Goal: Task Accomplishment & Management: Manage account settings

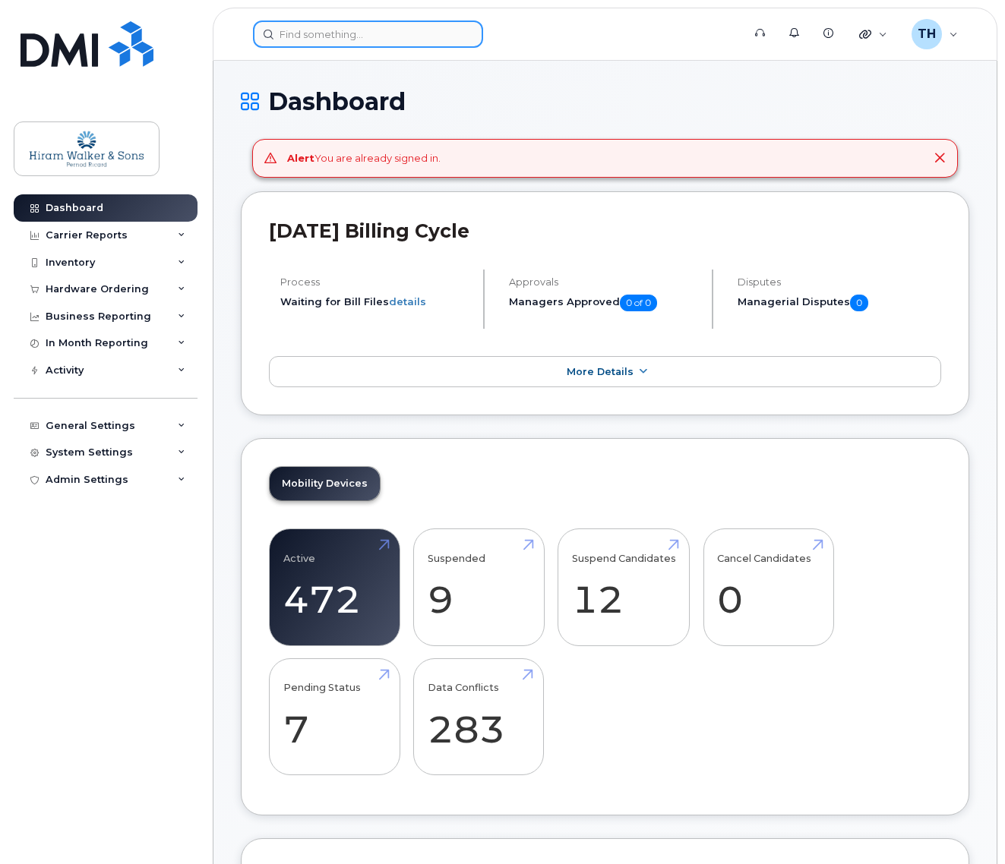
click at [372, 37] on input at bounding box center [368, 34] width 230 height 27
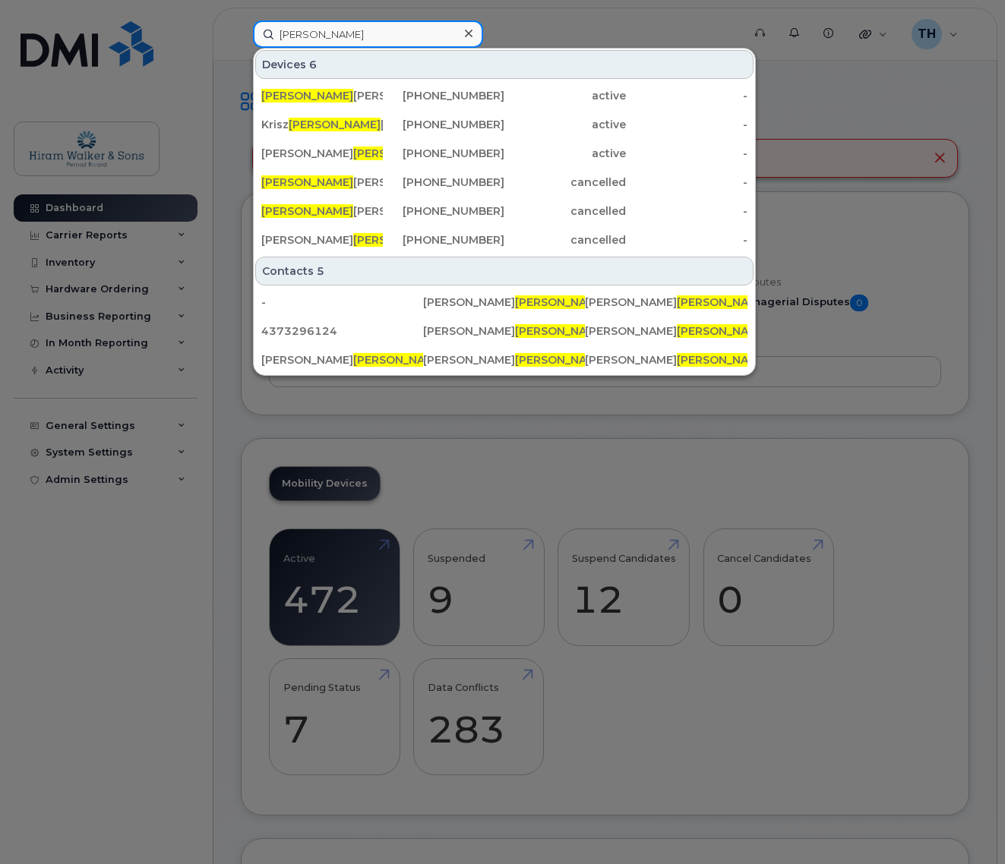
type input "tina"
click at [383, 87] on div "Tina Hart" at bounding box center [443, 95] width 121 height 27
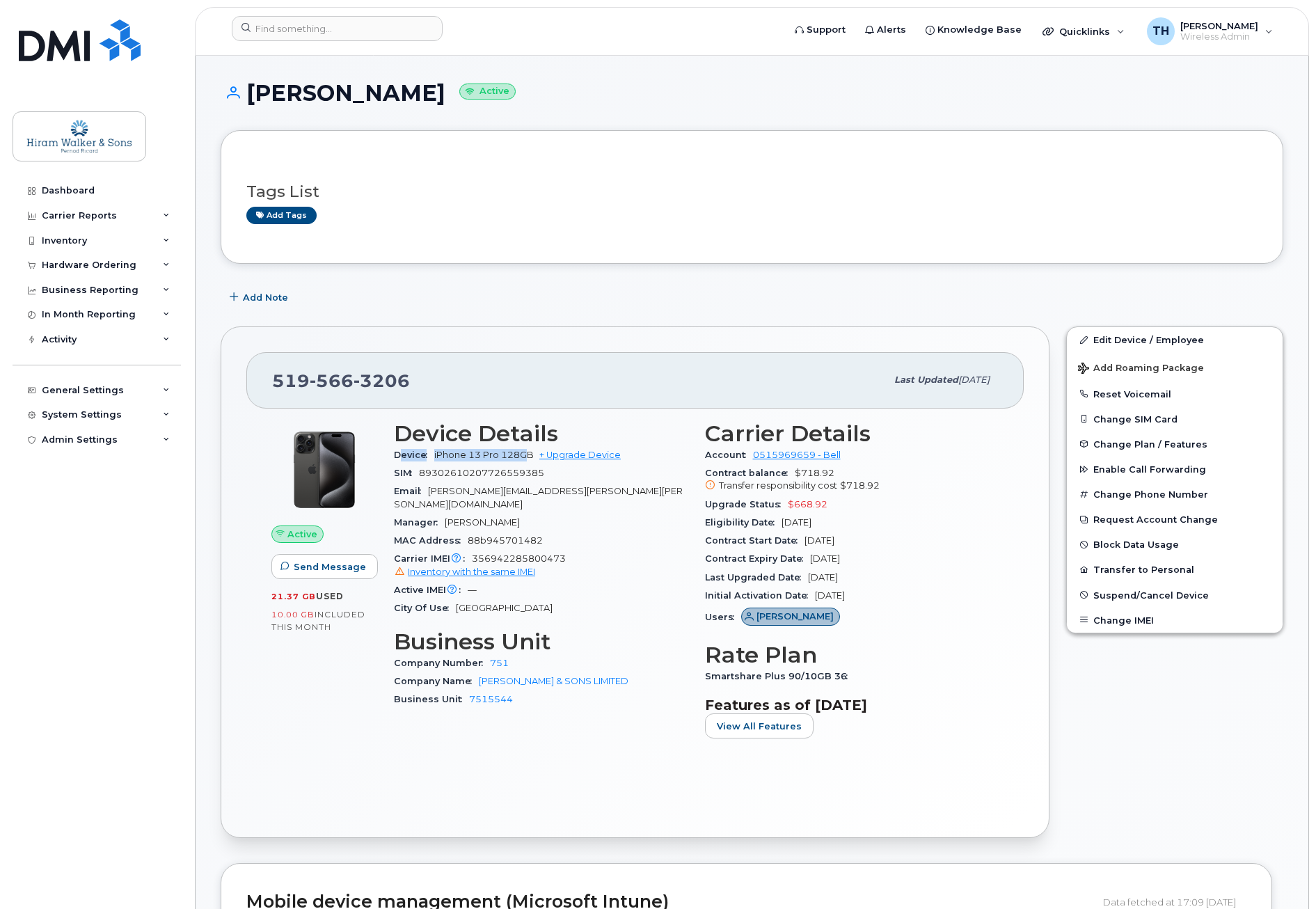
drag, startPoint x: 401, startPoint y: 457, endPoint x: 524, endPoint y: 453, distance: 123.1
click at [524, 453] on div "Device iPhone 13 Pro 128GB + Upgrade Device" at bounding box center [541, 455] width 294 height 18
click at [524, 453] on span "iPhone 13 Pro 128GB" at bounding box center [484, 454] width 100 height 10
click at [586, 456] on link "+ Upgrade Device" at bounding box center [579, 454] width 82 height 10
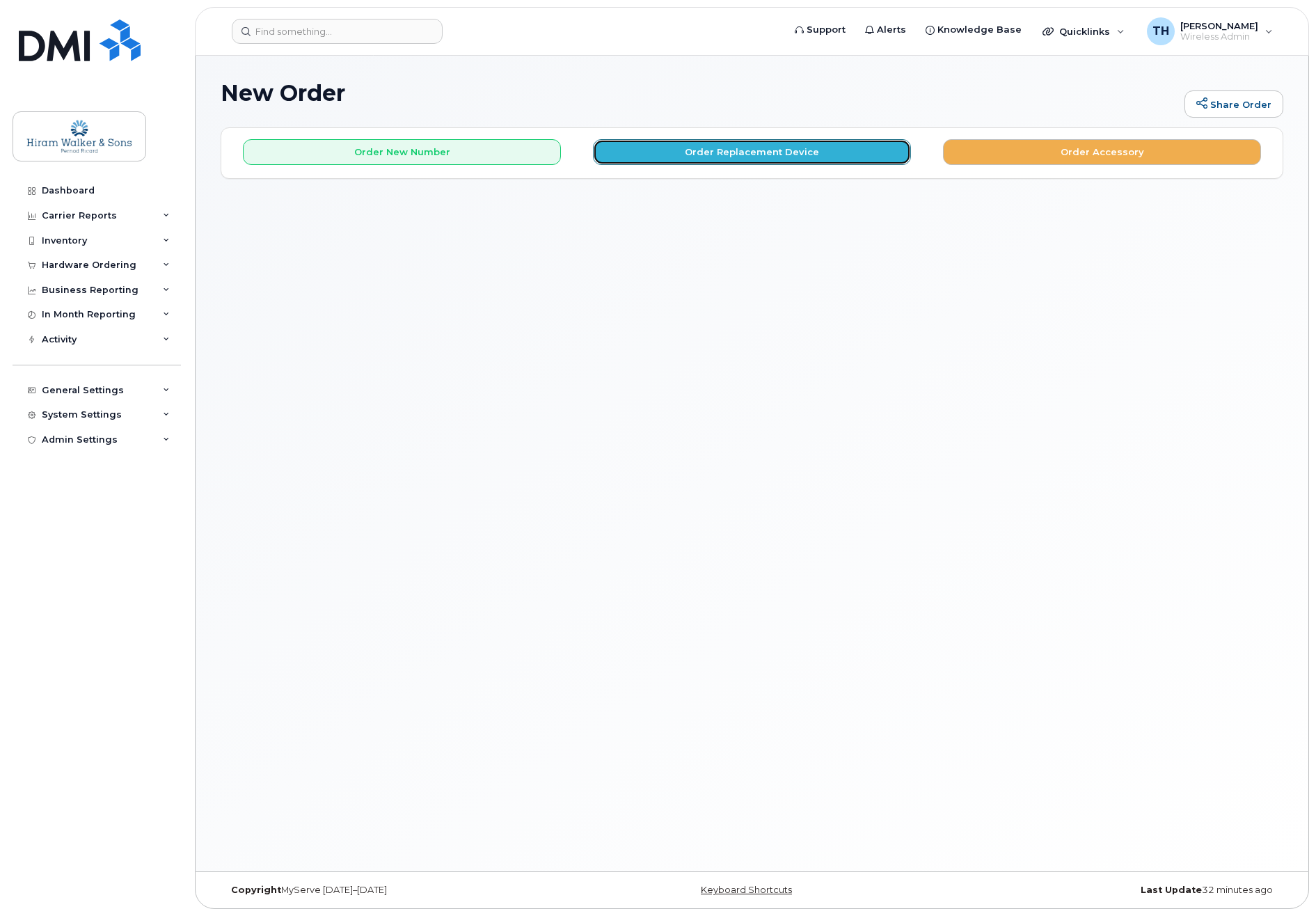
click at [744, 160] on button "Order Replacement Device" at bounding box center [751, 152] width 318 height 26
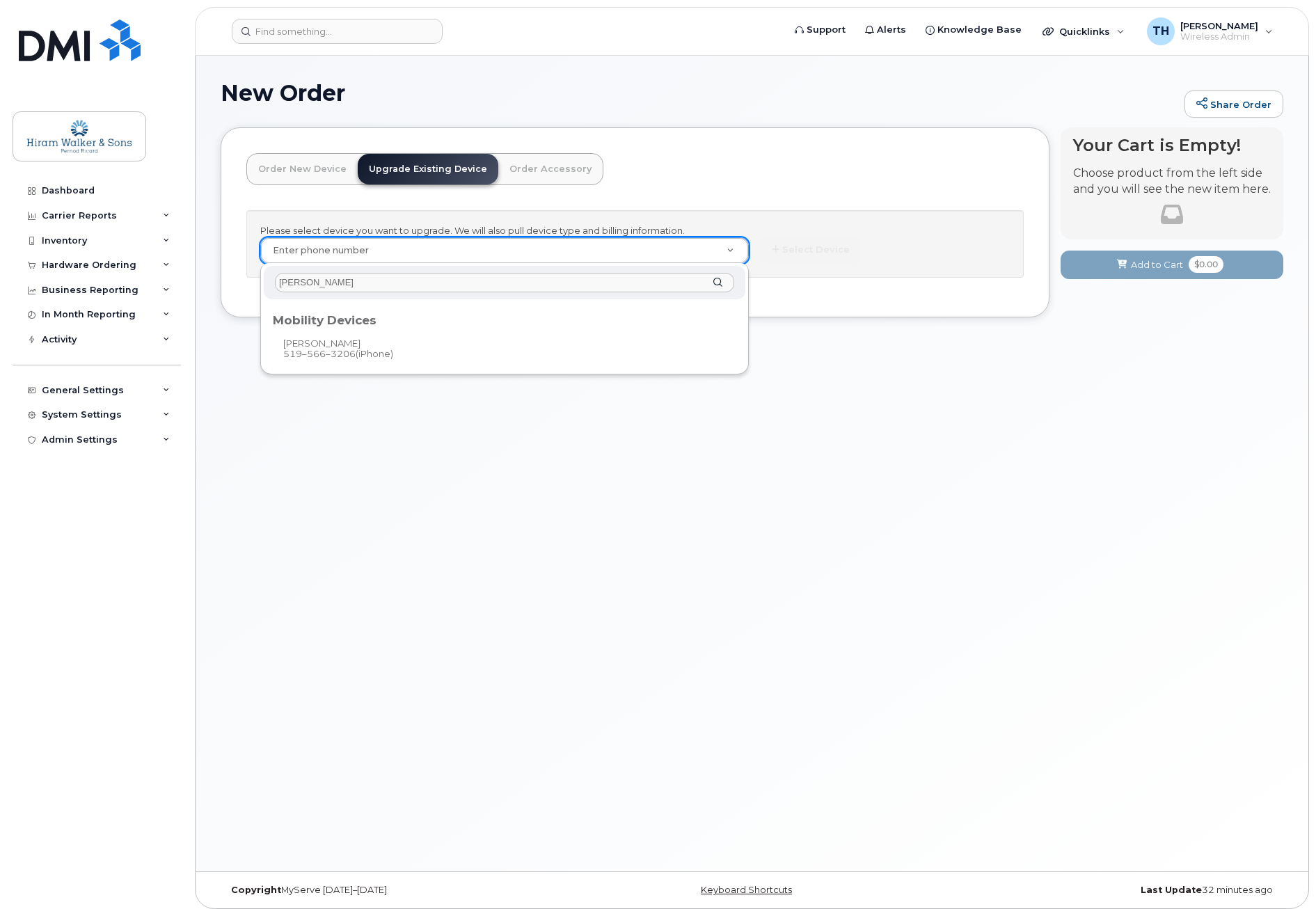
type input "tina hart"
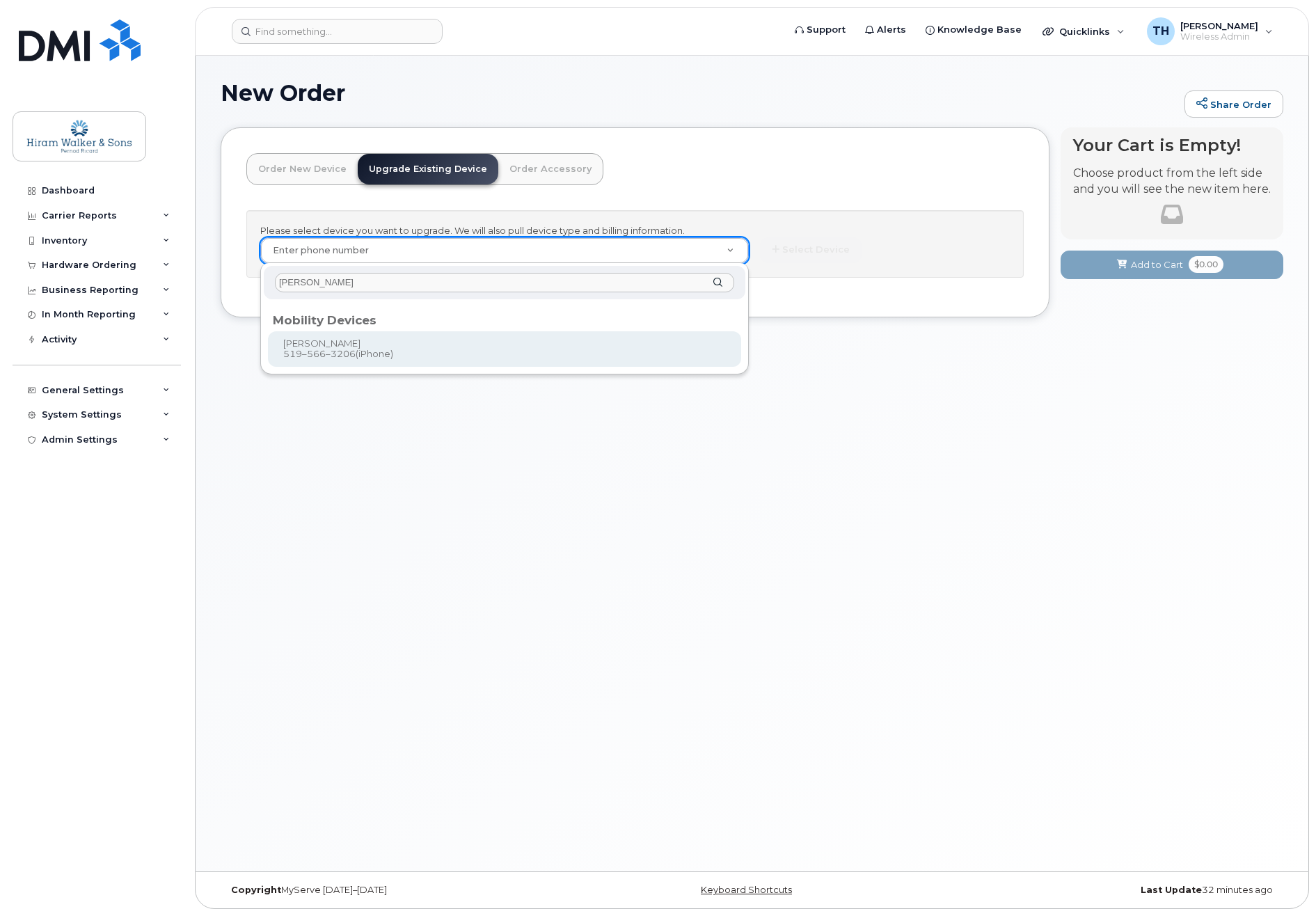
type input "457835"
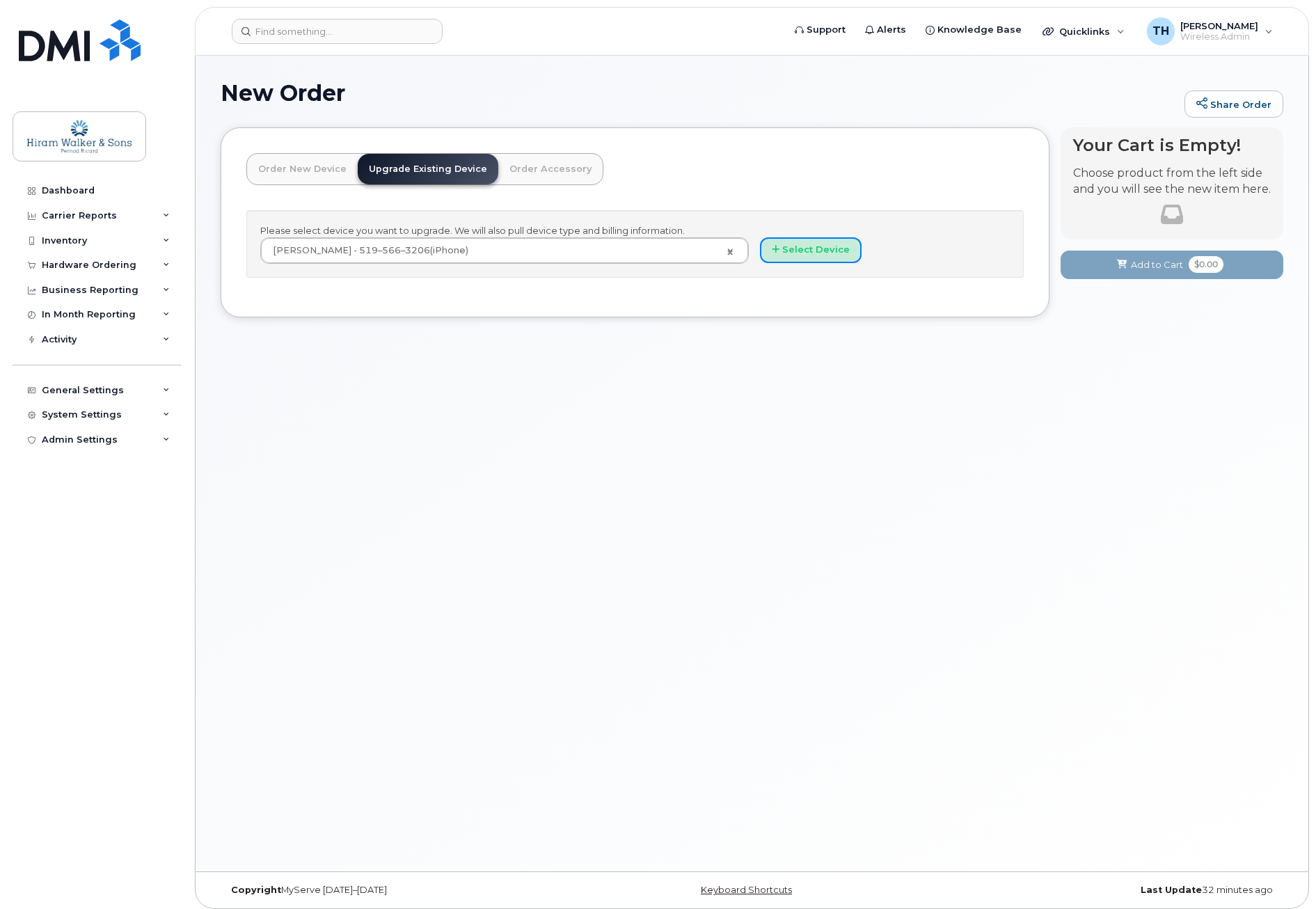
click at [842, 253] on button "Select Device" at bounding box center [810, 250] width 102 height 26
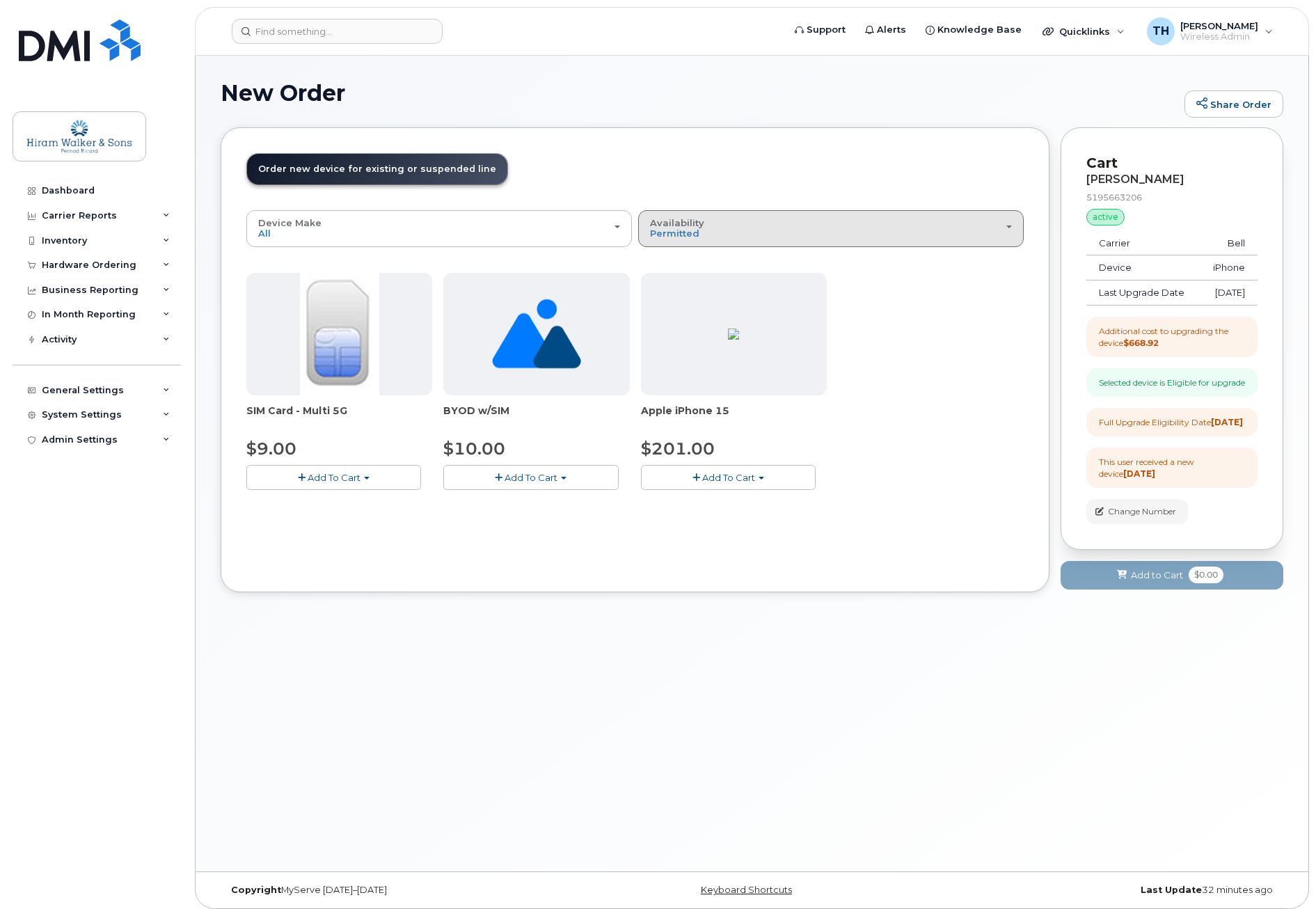
click at [850, 232] on div "Availability Permitted All" at bounding box center [830, 229] width 362 height 22
click at [662, 281] on label "All" at bounding box center [656, 284] width 29 height 16
click at [0, 0] on input "All" at bounding box center [0, 0] width 0 height 0
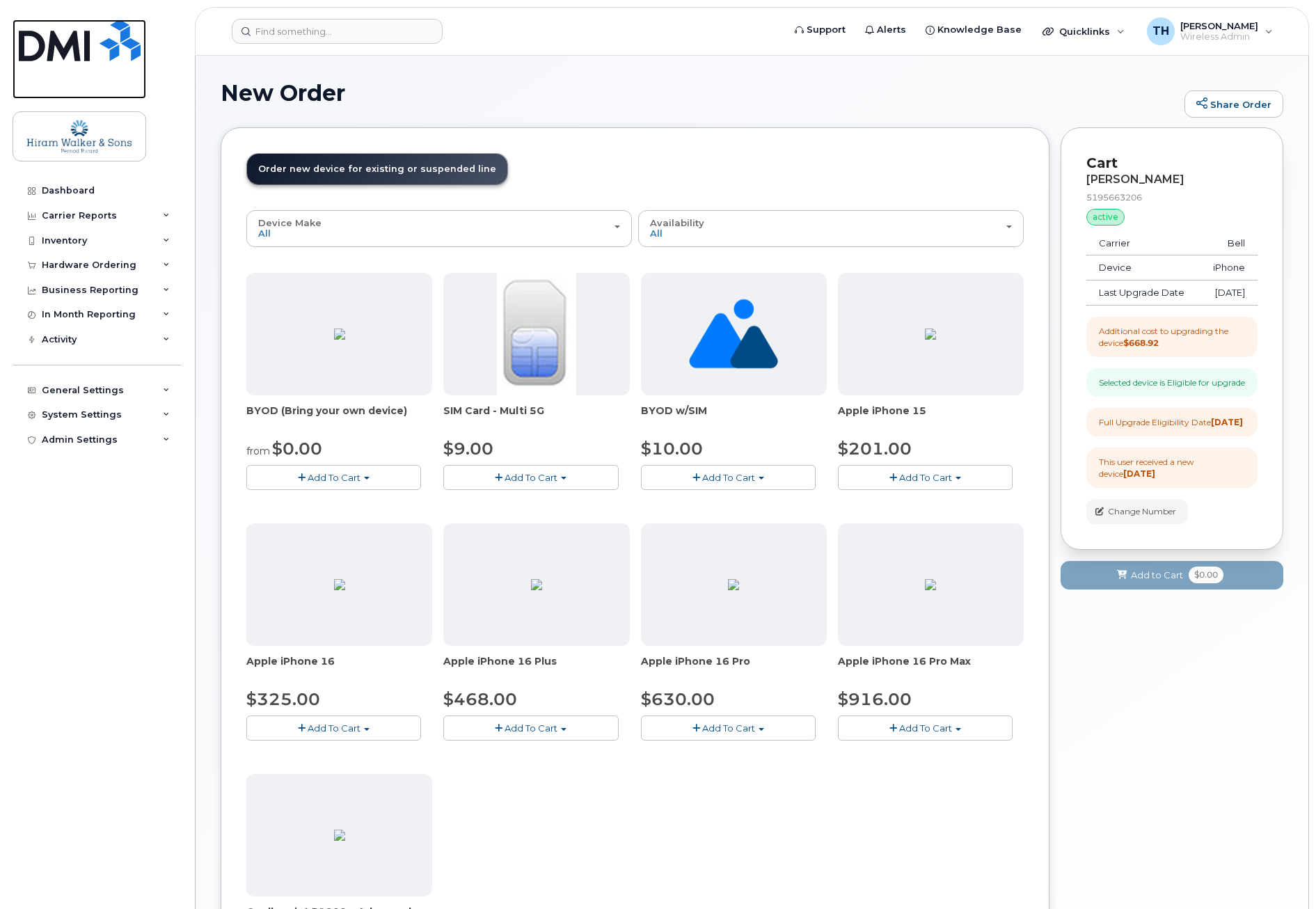
click at [68, 55] on img at bounding box center [80, 40] width 122 height 42
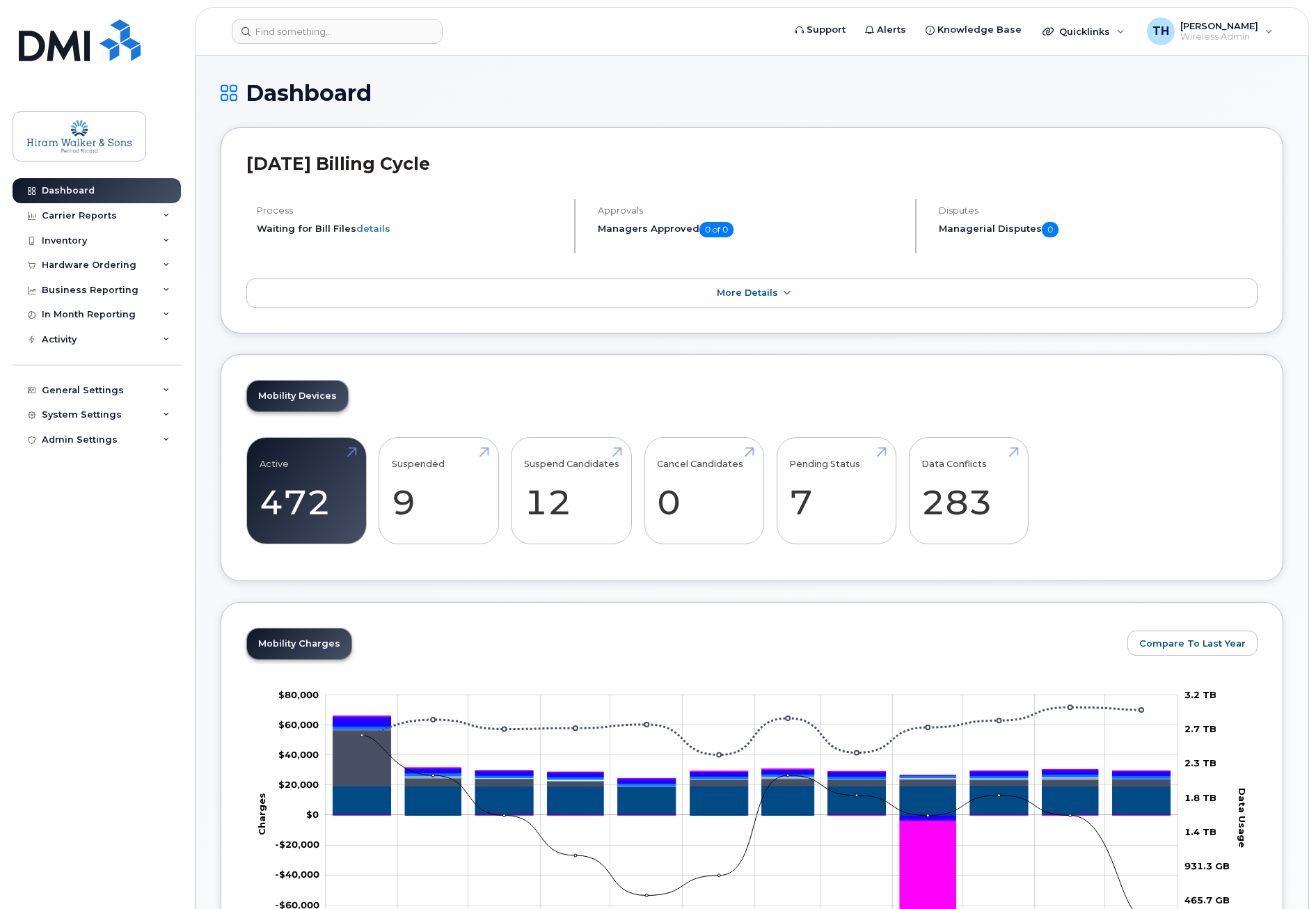
click at [89, 242] on div "Inventory" at bounding box center [97, 240] width 169 height 25
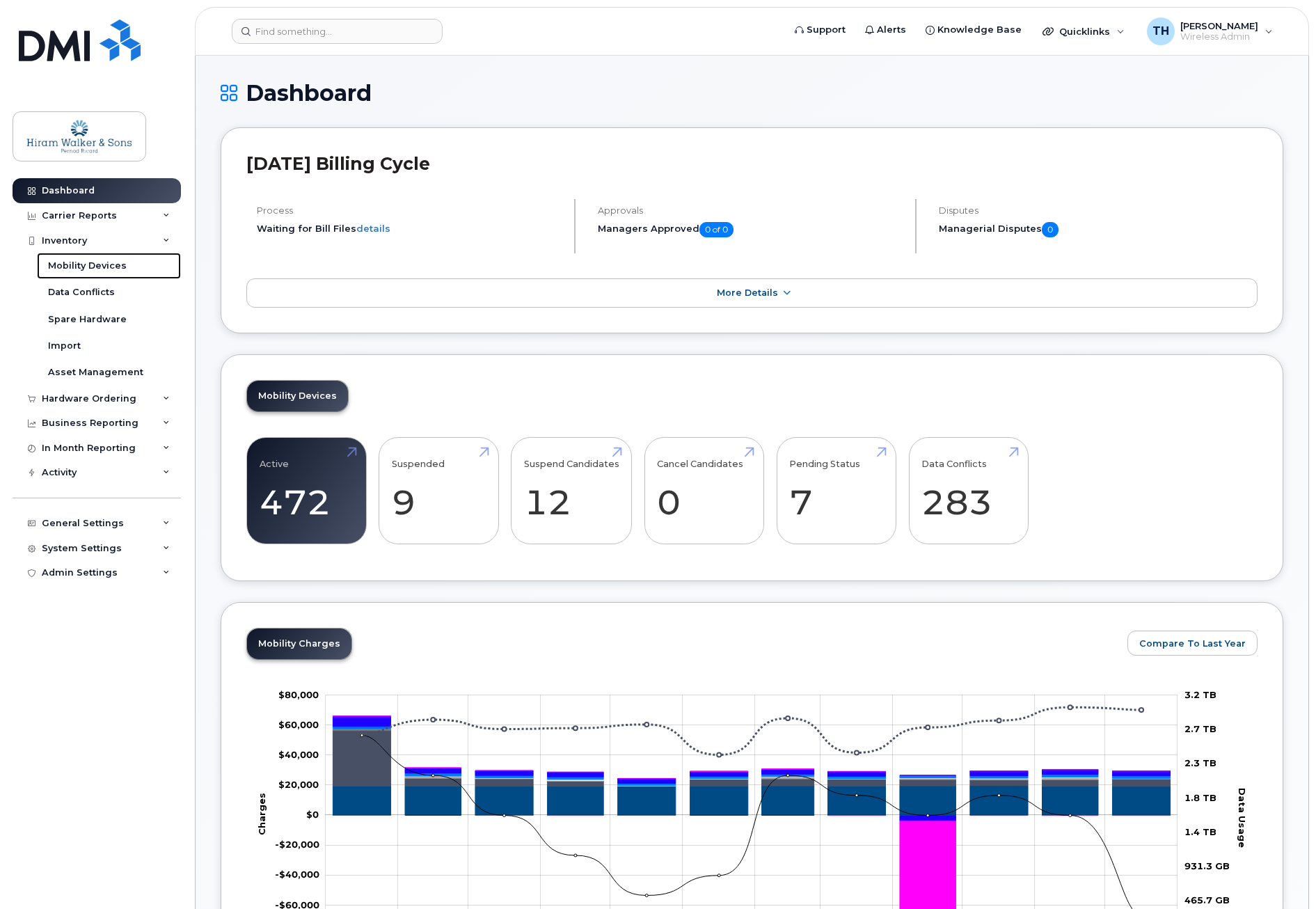
click at [116, 268] on div "Mobility Devices" at bounding box center [87, 266] width 79 height 13
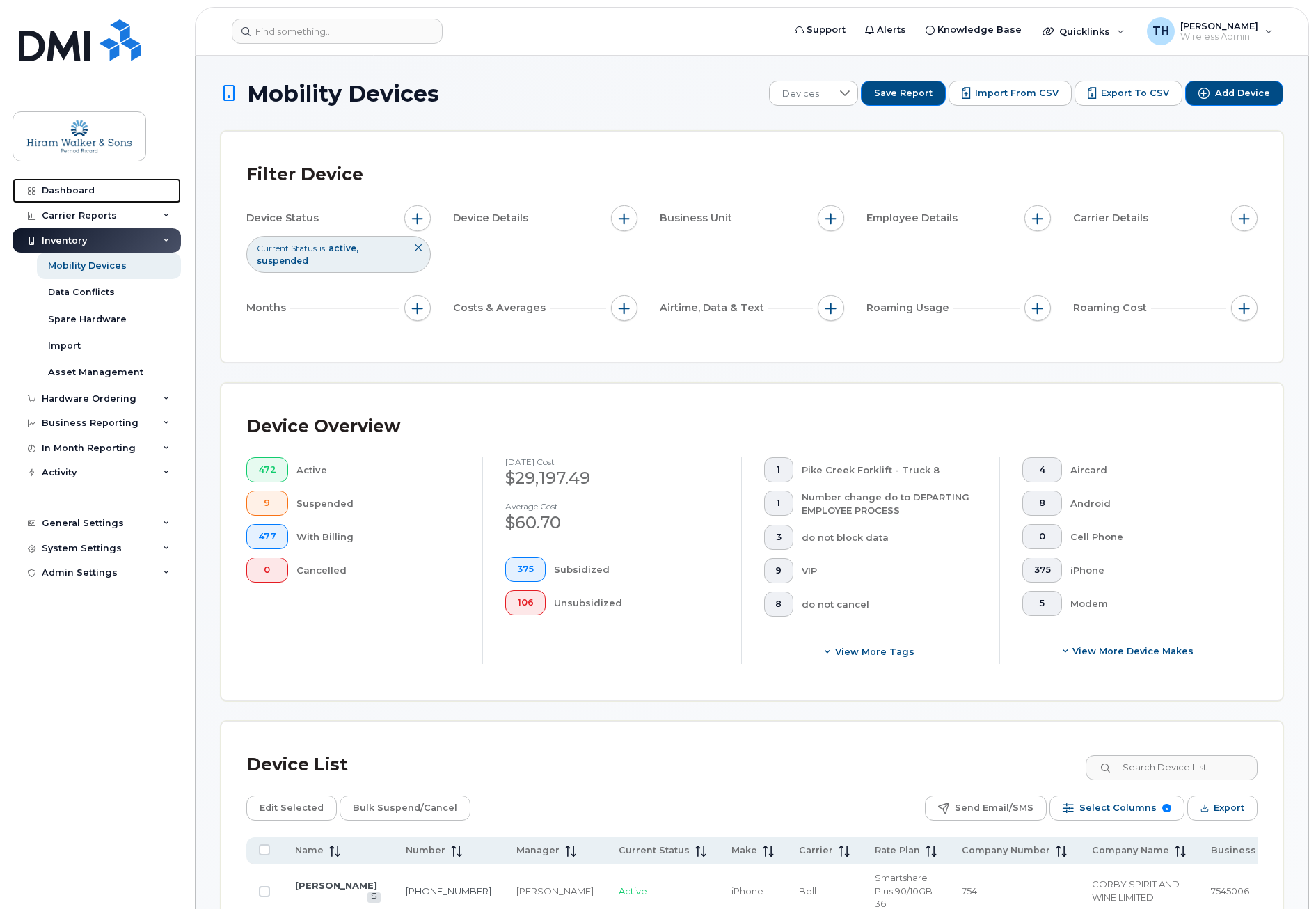
click at [46, 194] on div "Dashboard" at bounding box center [69, 191] width 53 height 11
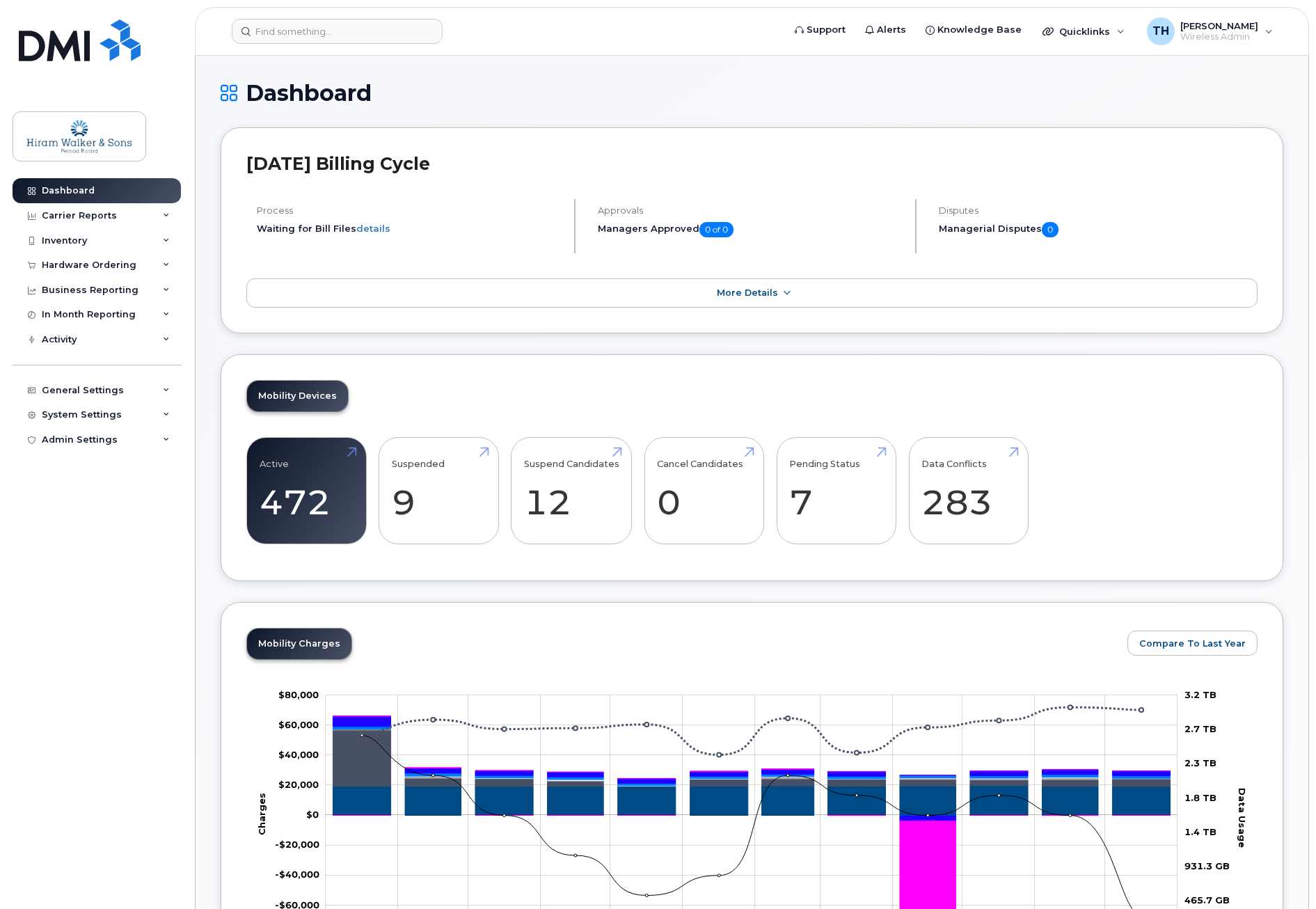
click at [91, 265] on div "Hardware Ordering" at bounding box center [89, 265] width 94 height 11
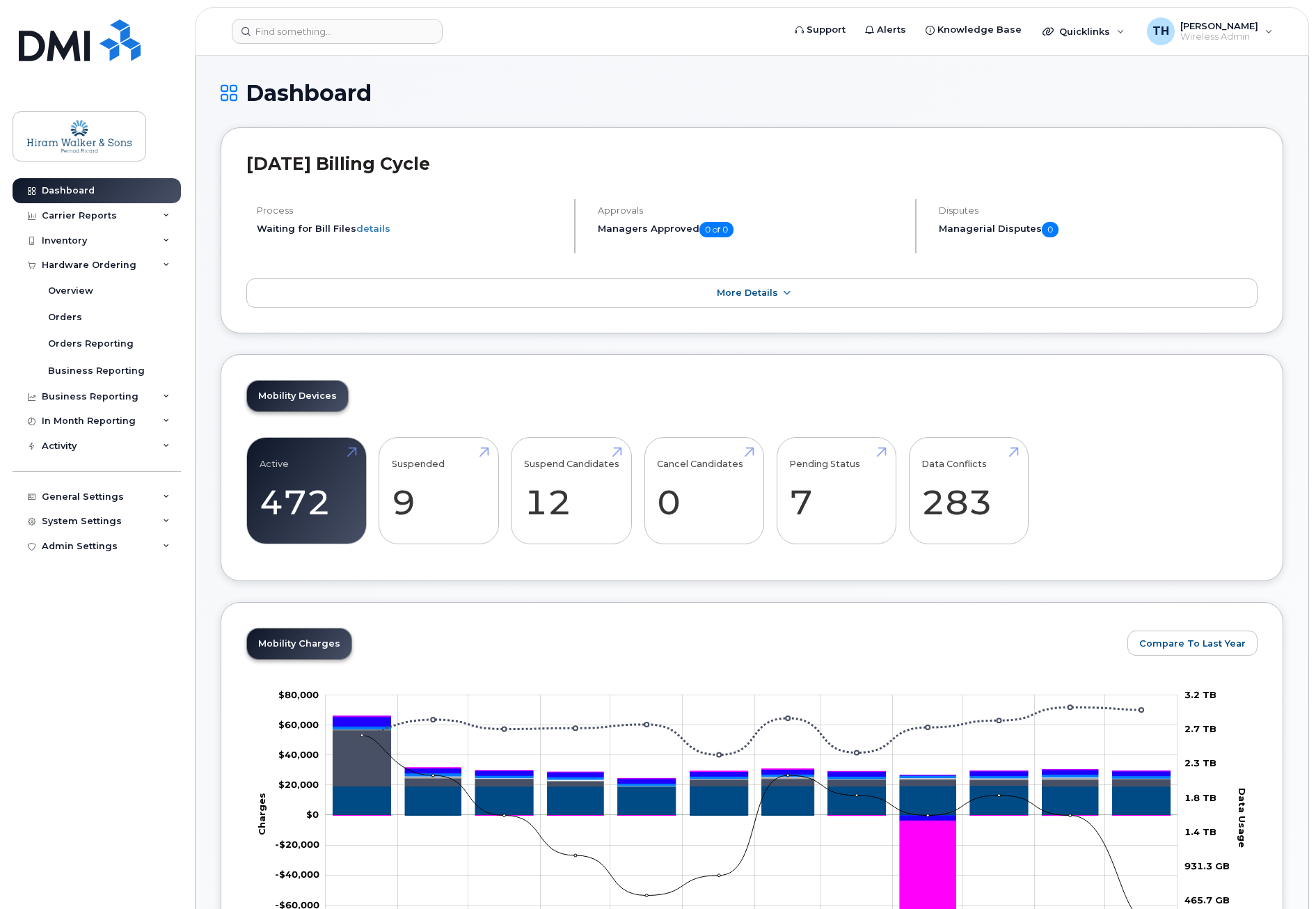
click at [94, 249] on div "Inventory" at bounding box center [97, 240] width 169 height 25
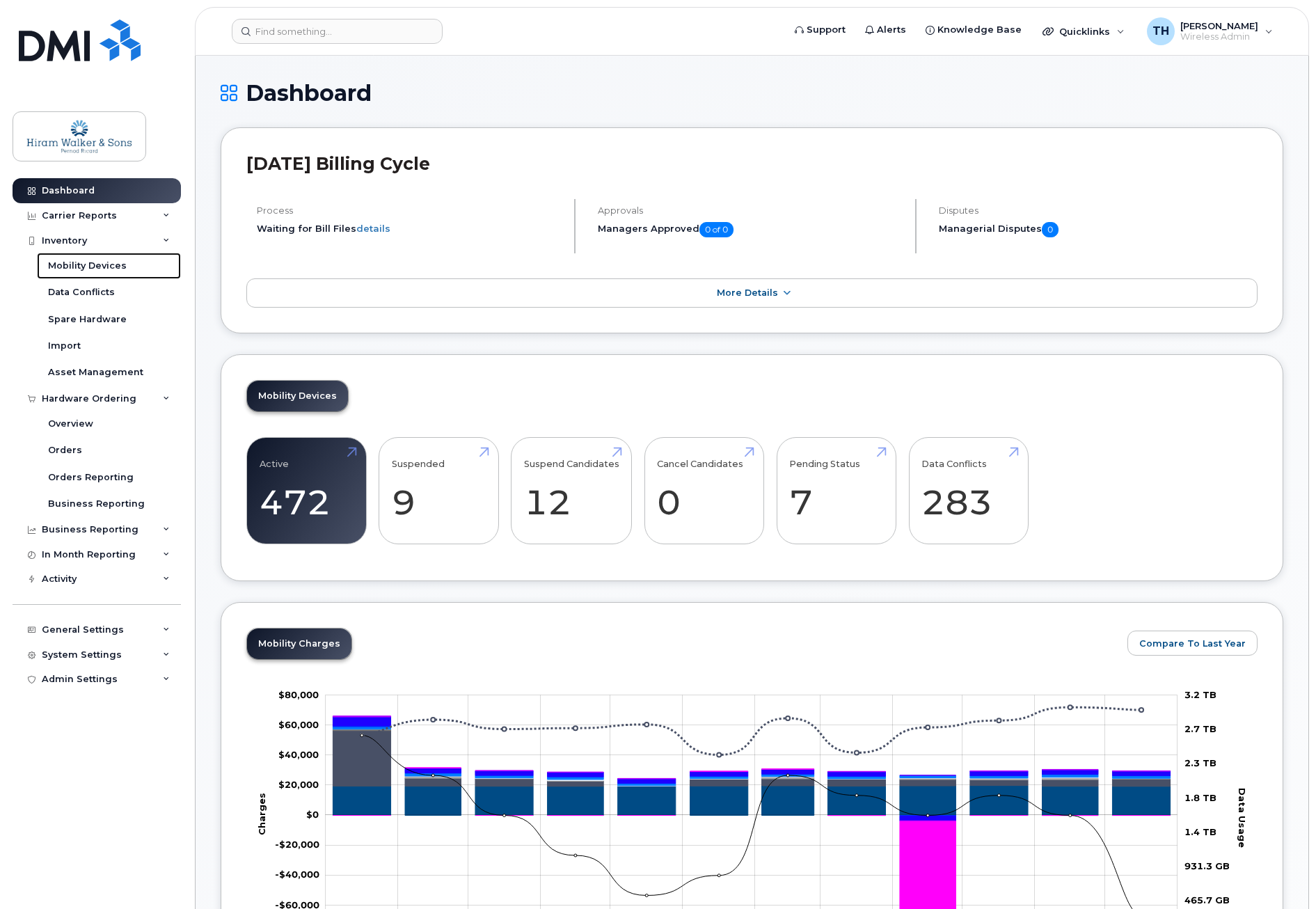
click at [111, 270] on div "Mobility Devices" at bounding box center [87, 266] width 79 height 13
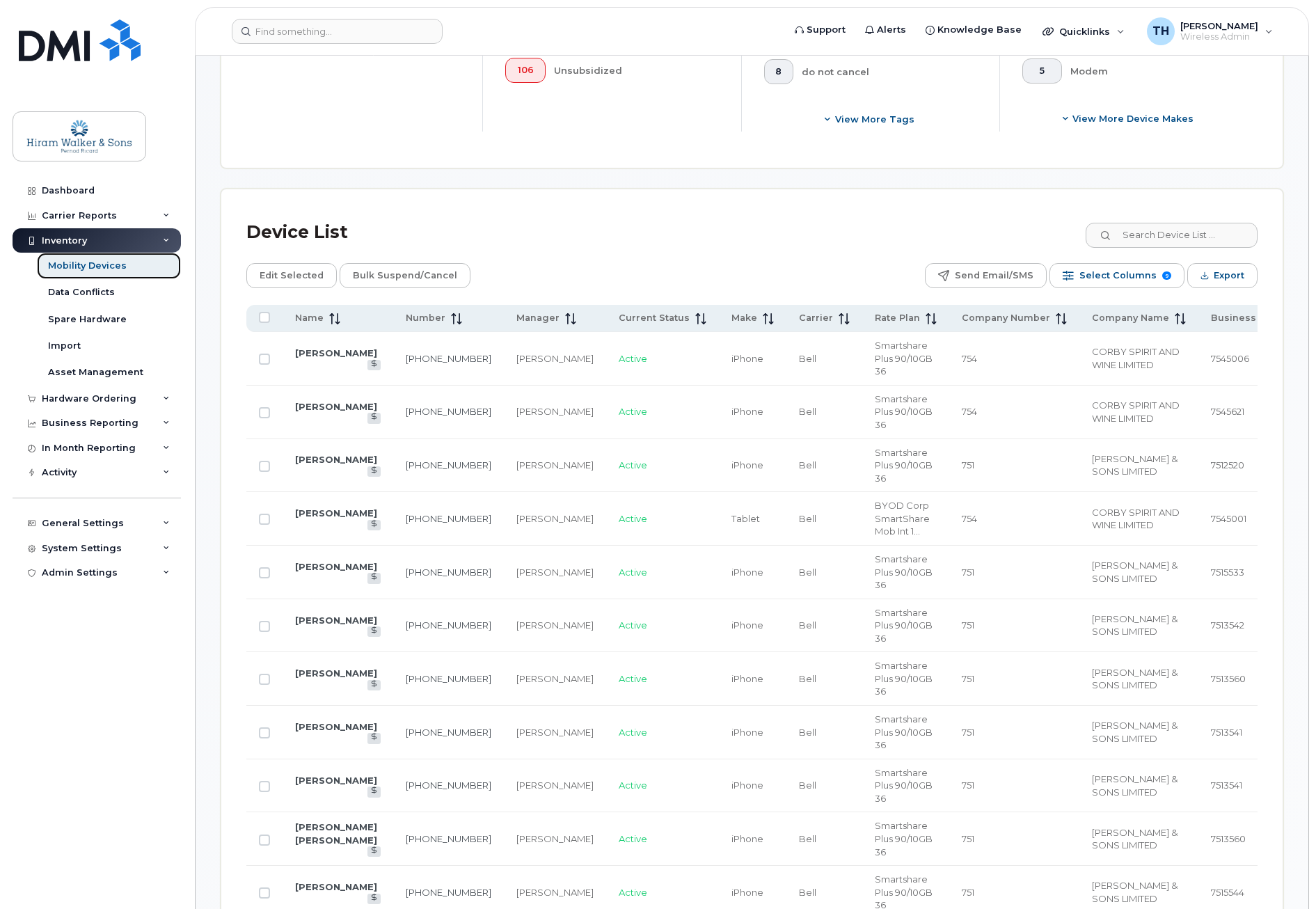
scroll to position [418, 0]
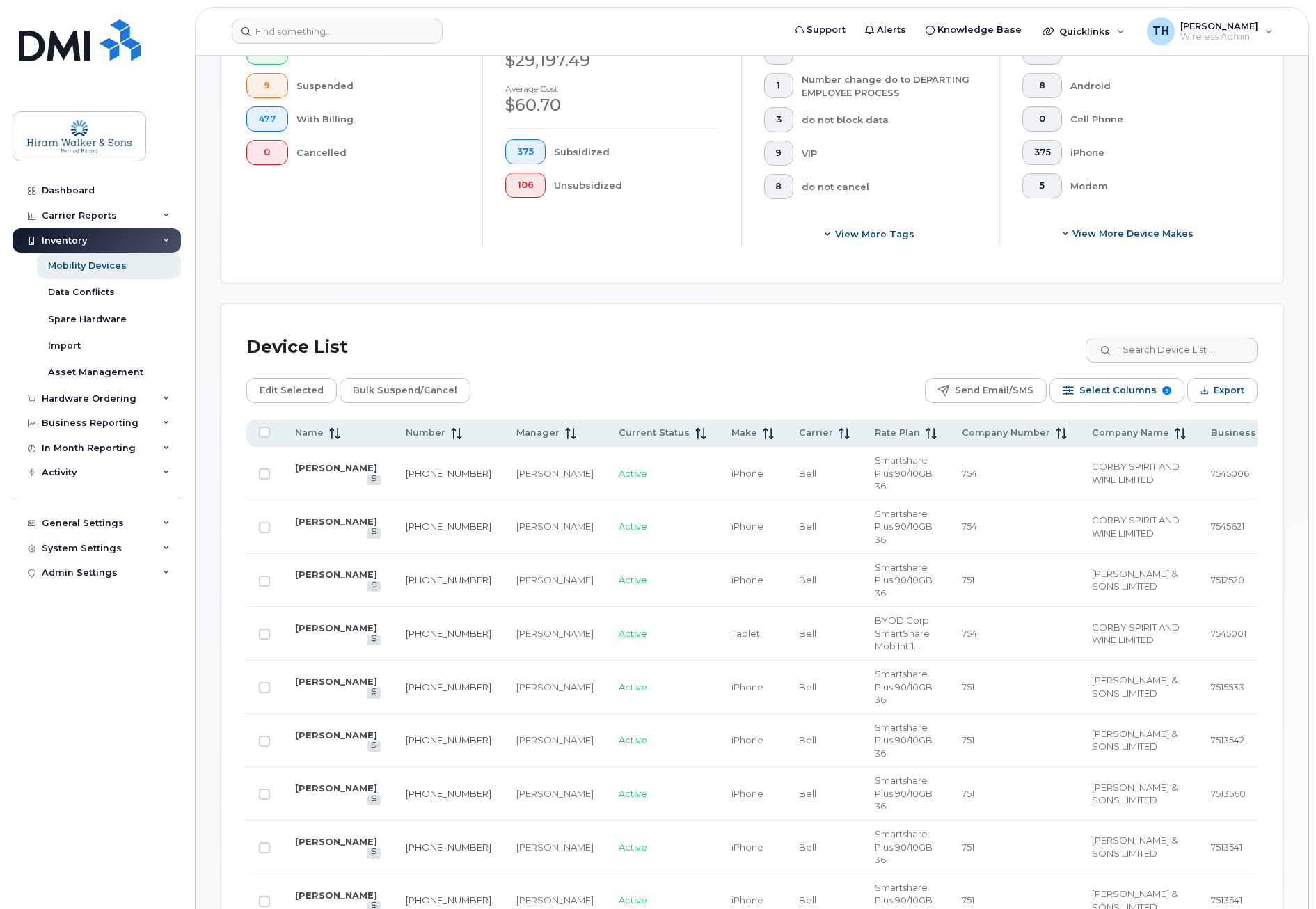
click at [1100, 397] on span "Select Columns" at bounding box center [1118, 390] width 77 height 21
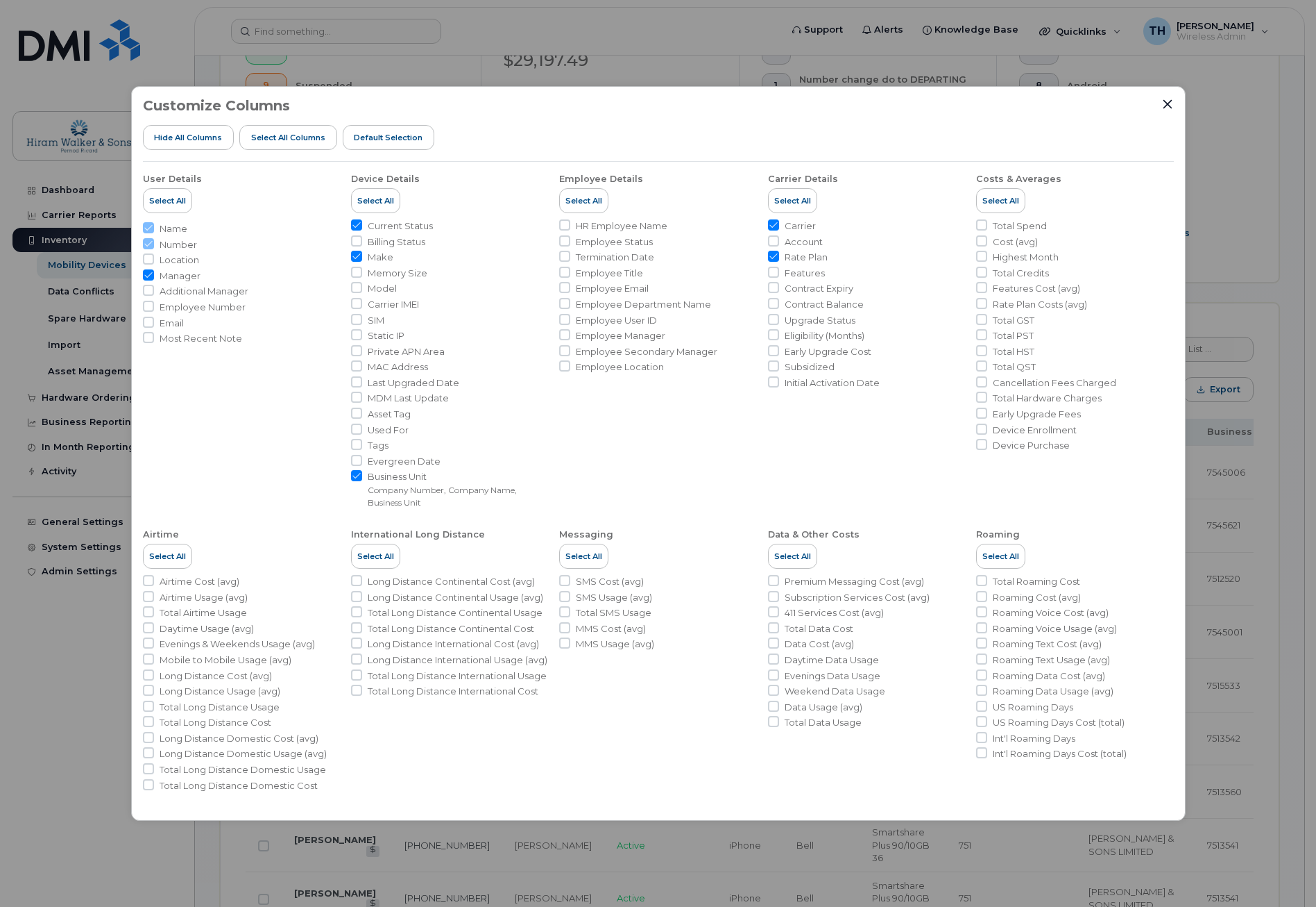
click at [354, 292] on input "Model" at bounding box center [356, 287] width 11 height 11
checkbox input "true"
click at [1171, 106] on icon "Close" at bounding box center [1168, 104] width 11 height 11
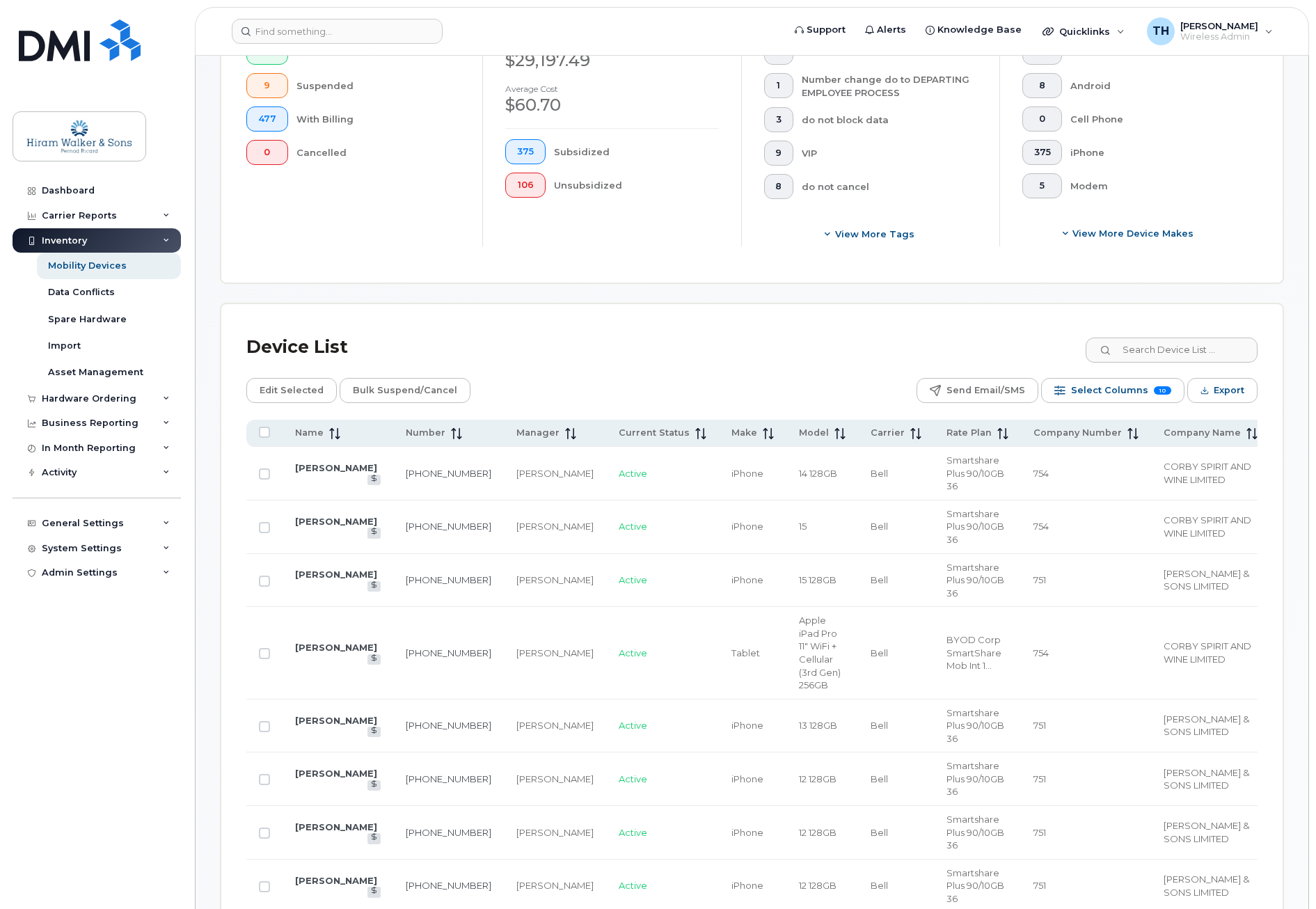
click at [1223, 395] on span "Export" at bounding box center [1228, 390] width 30 height 21
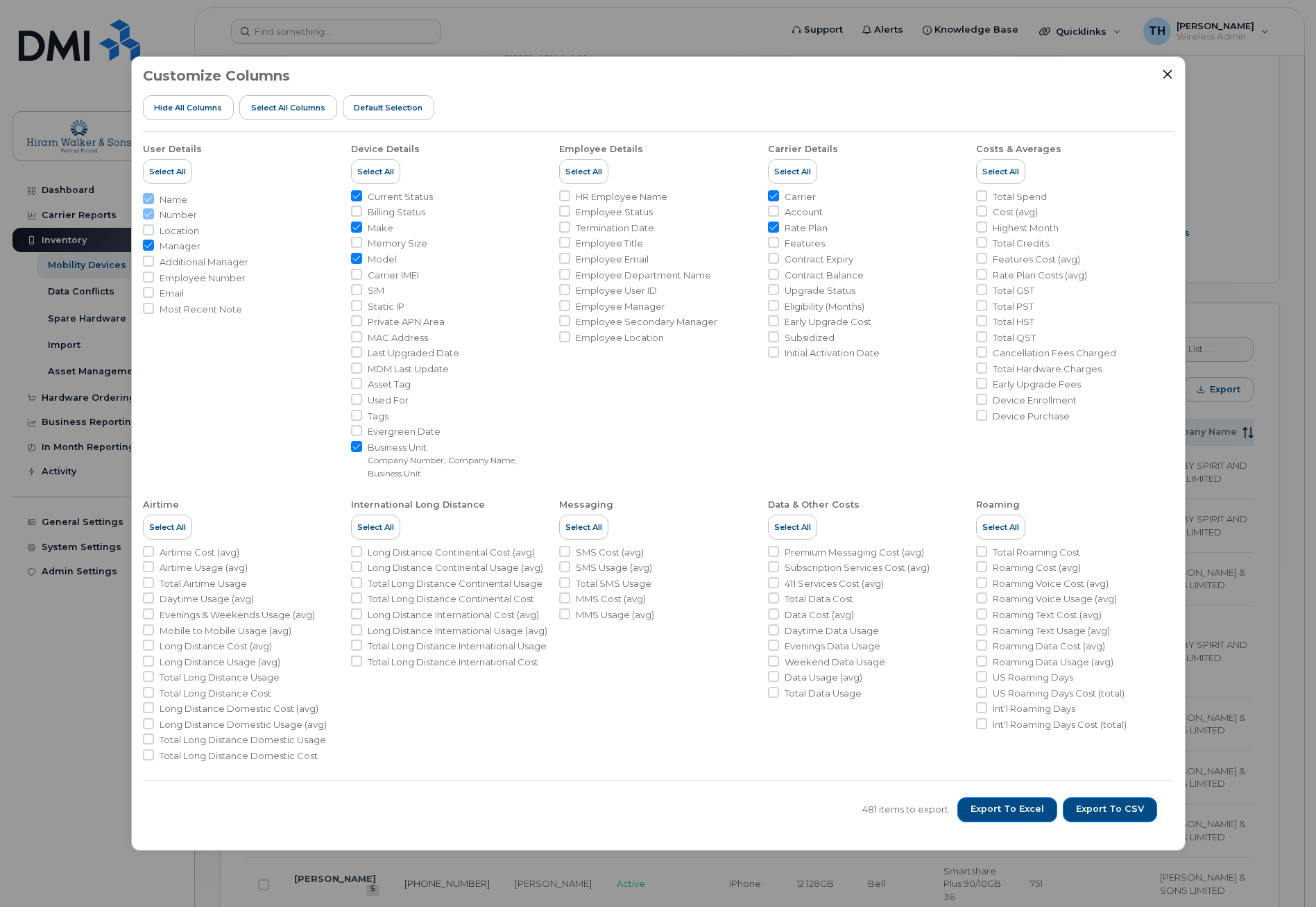
click at [1166, 792] on div "481 items to export Export to Excel Export to CSV" at bounding box center [658, 809] width 1031 height 59
click at [1133, 812] on span "Export to CSV" at bounding box center [1110, 809] width 68 height 13
click at [1170, 69] on icon "Close" at bounding box center [1168, 74] width 11 height 11
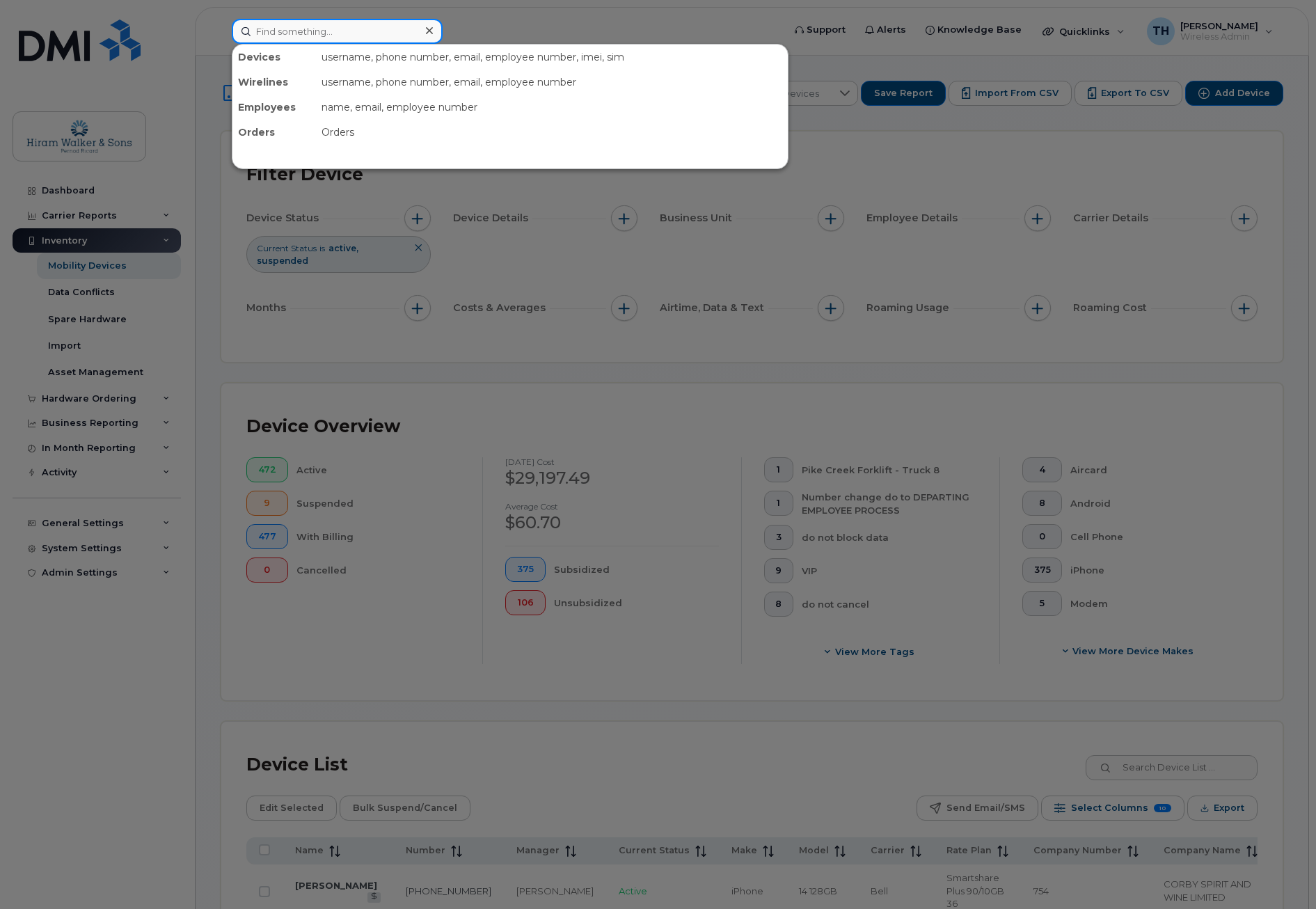
click at [296, 32] on input at bounding box center [337, 31] width 211 height 25
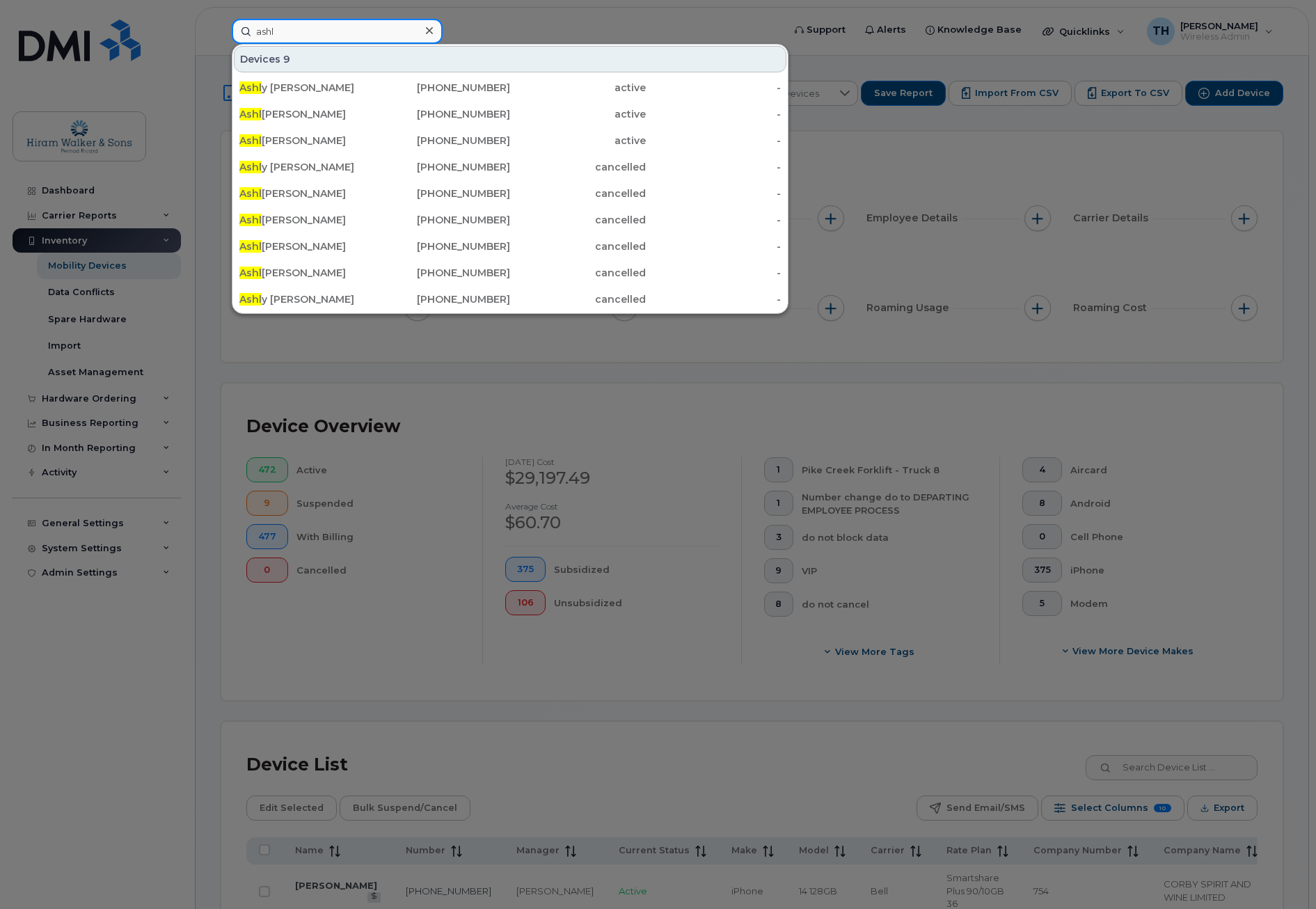
type input "ashl"
click at [356, 119] on div "Ashl ee Grasley" at bounding box center [307, 114] width 136 height 14
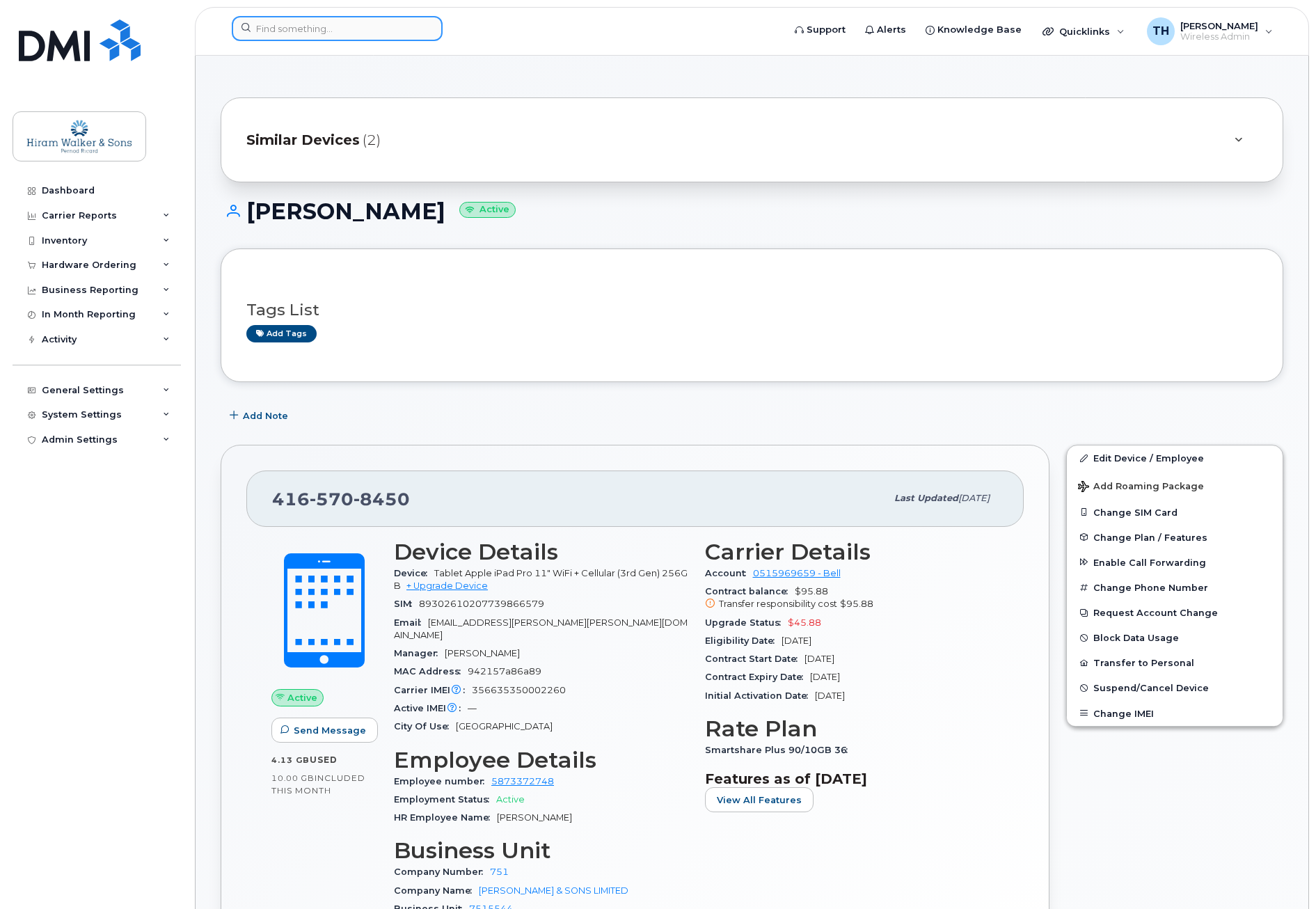
click at [297, 25] on input at bounding box center [337, 27] width 211 height 25
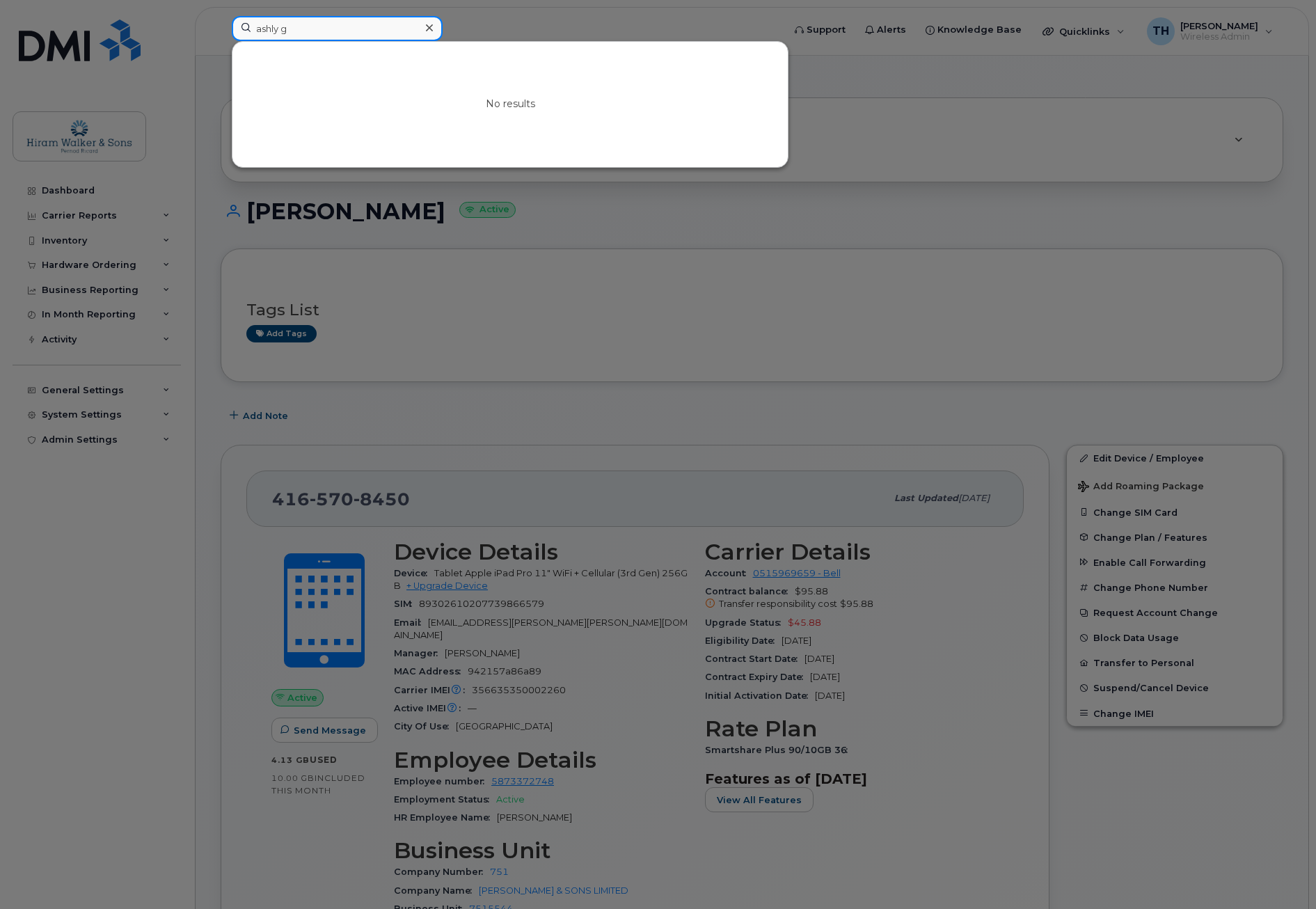
drag, startPoint x: 299, startPoint y: 30, endPoint x: 236, endPoint y: 27, distance: 63.1
click at [236, 27] on input "ashly g" at bounding box center [337, 27] width 211 height 25
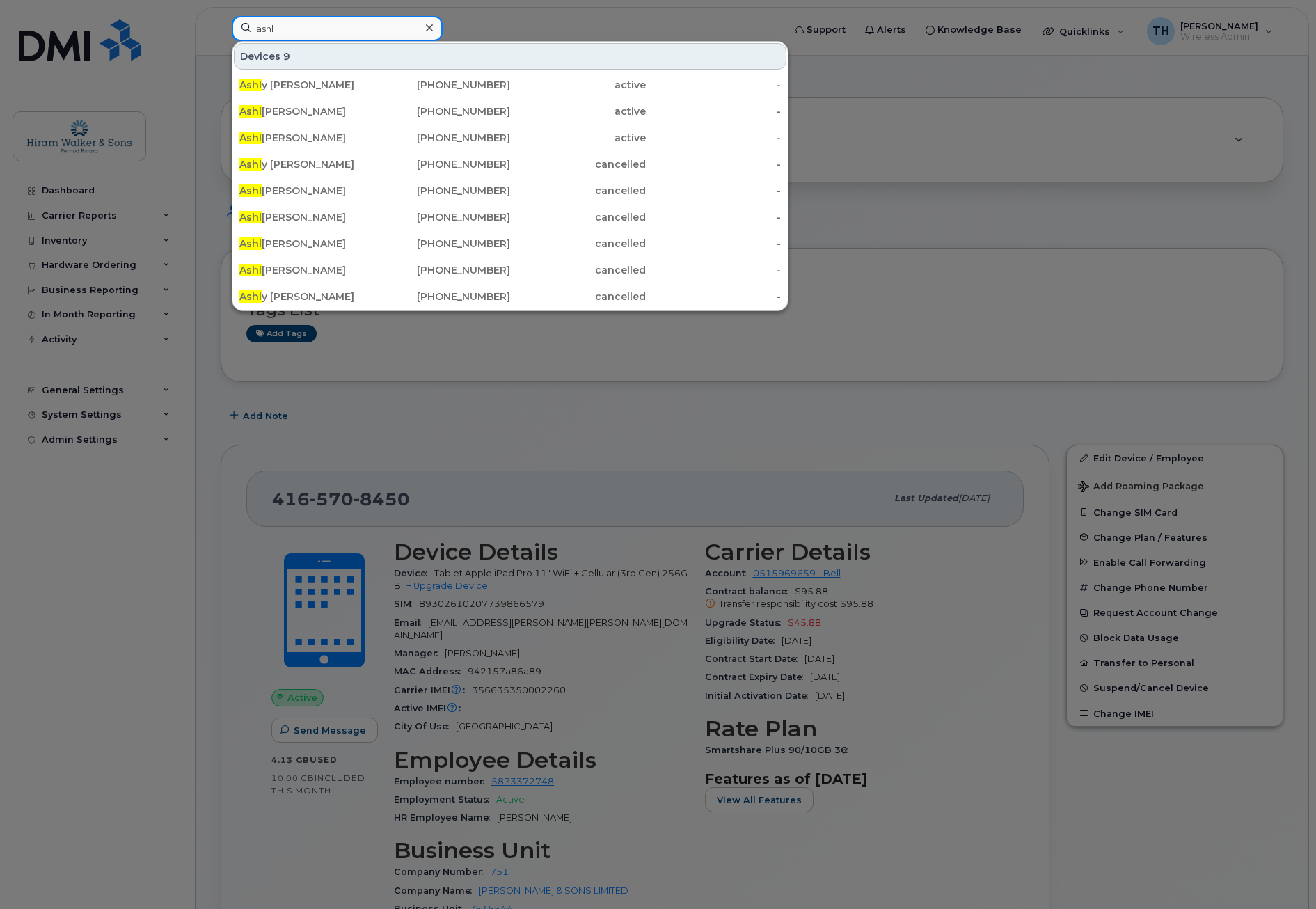
type input "ashl"
click at [485, 135] on div "[PHONE_NUMBER]" at bounding box center [443, 137] width 136 height 14
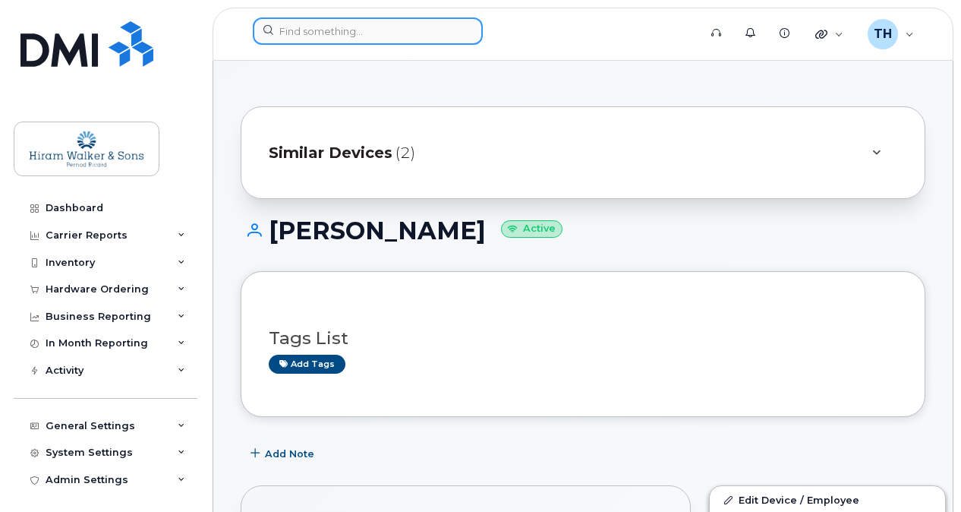
click at [313, 22] on input at bounding box center [368, 30] width 230 height 27
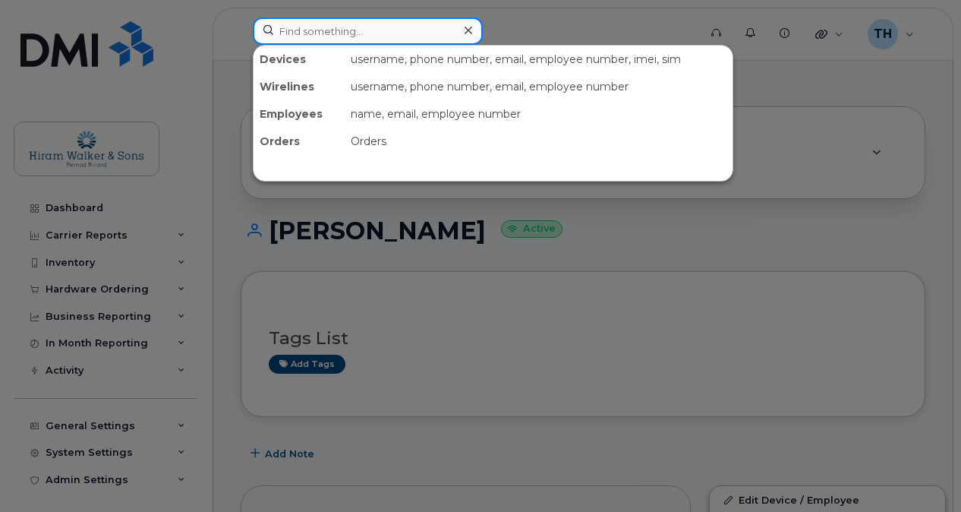
paste input "[PERSON_NAME]"
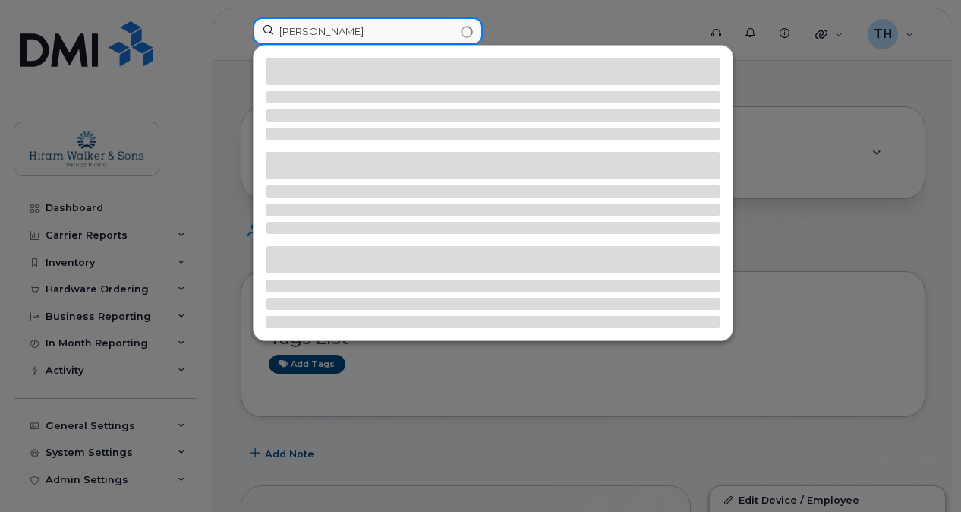
click at [352, 30] on input "[PERSON_NAME]" at bounding box center [368, 30] width 230 height 27
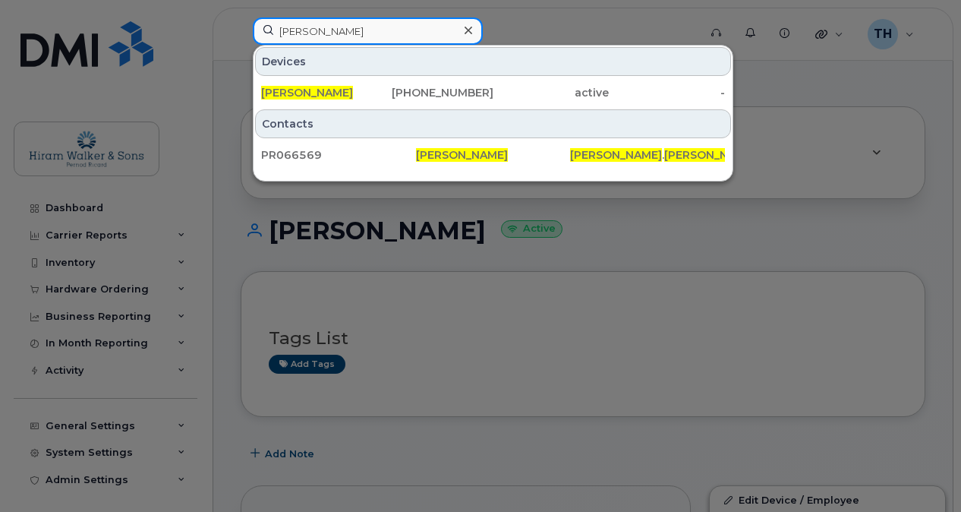
type input "[PERSON_NAME]"
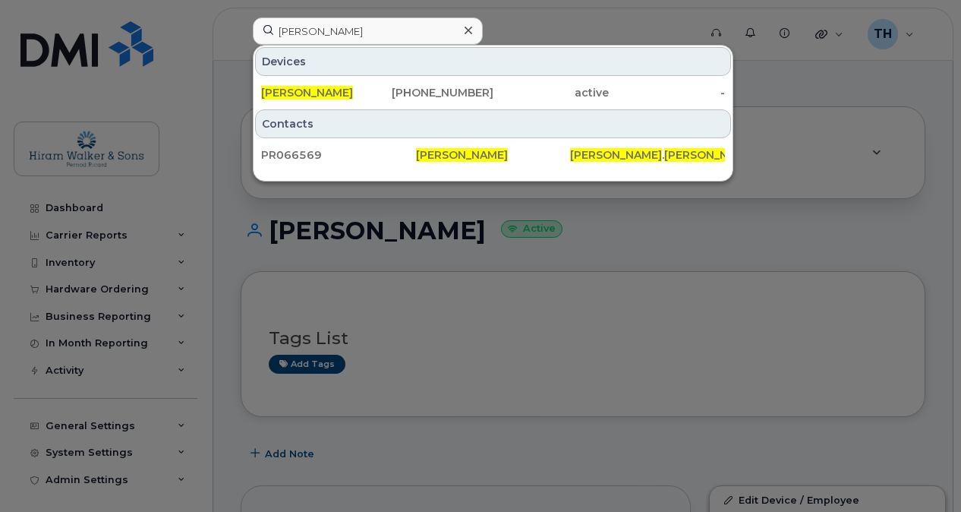
click at [361, 93] on div "[PERSON_NAME]" at bounding box center [319, 92] width 116 height 15
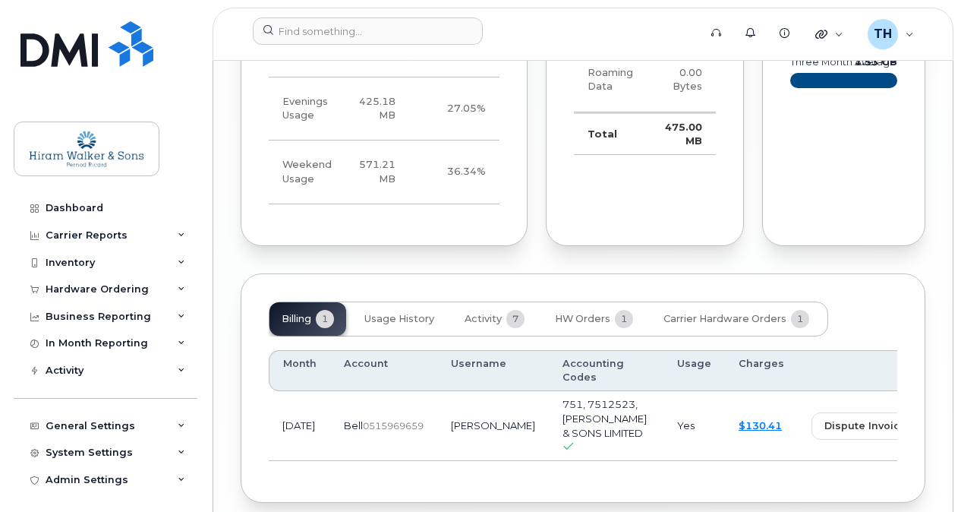
scroll to position [2215, 0]
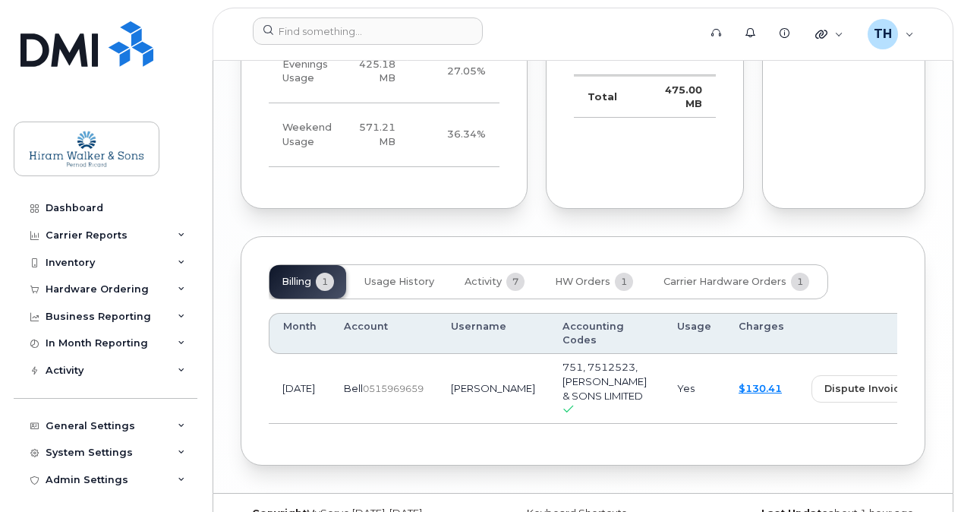
click at [921, 375] on link "view" at bounding box center [950, 388] width 59 height 27
